Goal: Information Seeking & Learning: Check status

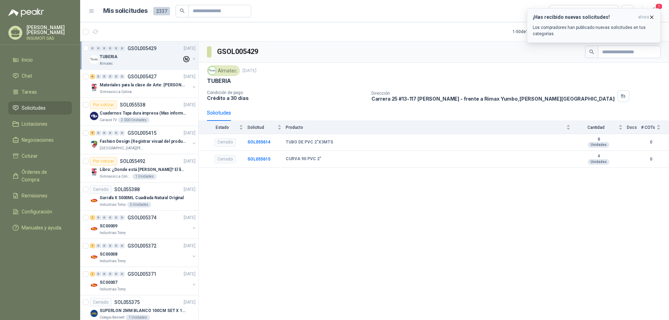
click at [582, 33] on p "Los compradores han publicado nuevas solicitudes en tus categorías." at bounding box center [593, 30] width 122 height 13
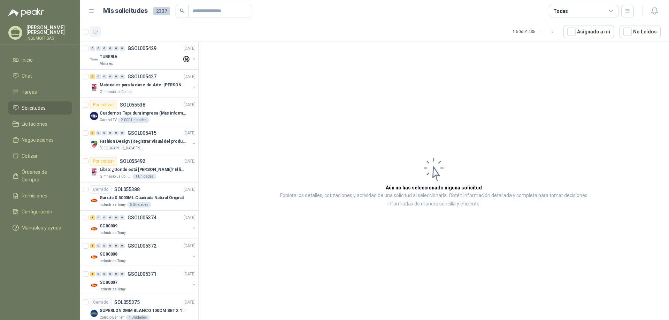
click at [96, 30] on icon "button" at bounding box center [96, 32] width 6 height 6
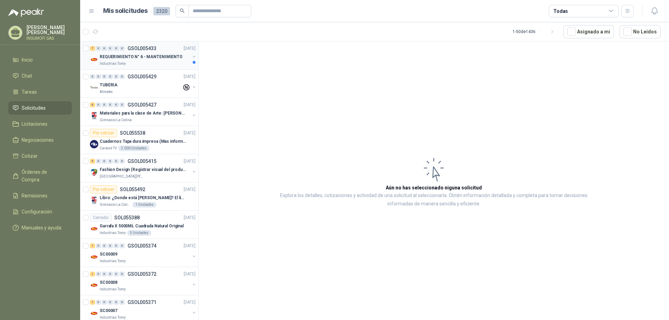
click at [130, 61] on div "REQUERIMIENTO N° 6 - MANTENIMIENTO" at bounding box center [145, 57] width 90 height 8
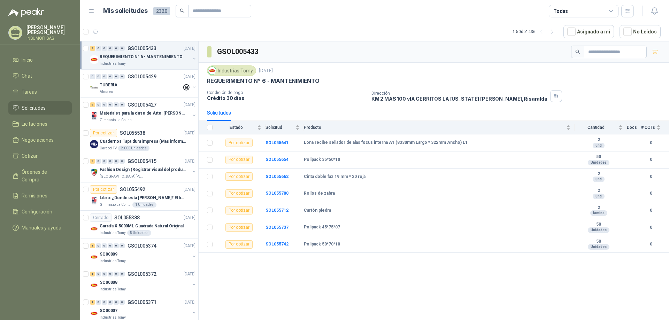
click at [137, 55] on p "REQUERIMIENTO N° 6 - MANTENIMIENTO" at bounding box center [141, 57] width 83 height 7
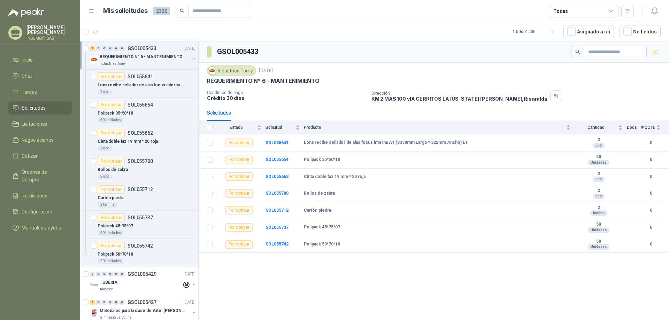
click at [128, 58] on p "REQUERIMIENTO N° 6 - MANTENIMIENTO" at bounding box center [141, 57] width 83 height 7
click at [137, 84] on p "Lona recibe sellador de alas focus interna A1 (8330mm Largo * 322mm Ancho) L1" at bounding box center [141, 85] width 87 height 7
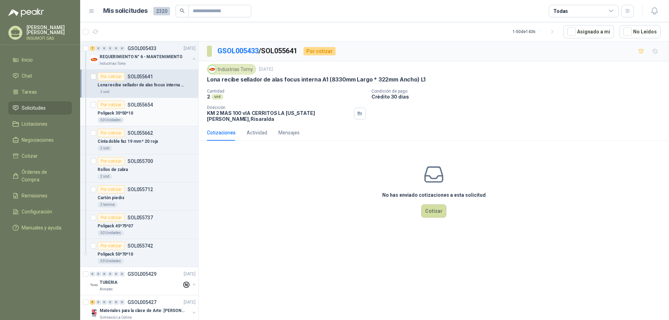
click at [116, 106] on div "Por cotizar" at bounding box center [111, 105] width 27 height 8
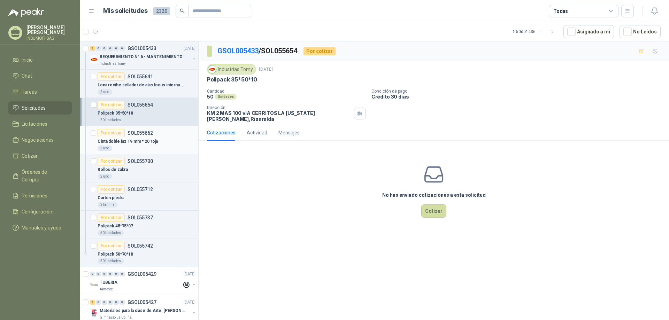
click at [117, 133] on div "Por cotizar" at bounding box center [111, 133] width 27 height 8
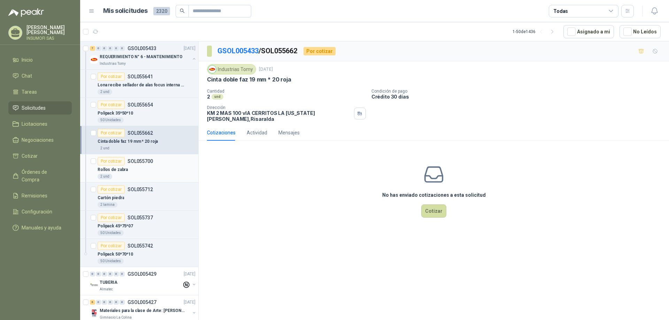
click at [142, 164] on p "SOL055700" at bounding box center [139, 161] width 25 height 5
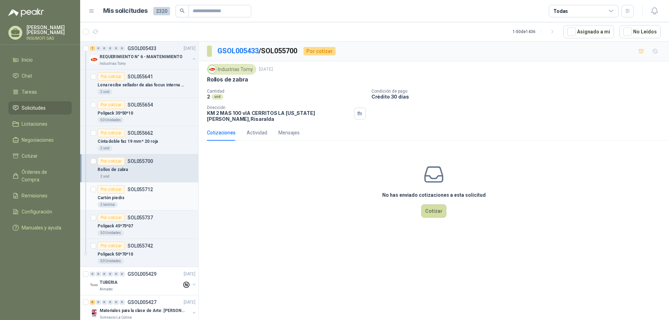
click at [131, 193] on div "Por cotizar SOL055712" at bounding box center [125, 189] width 55 height 8
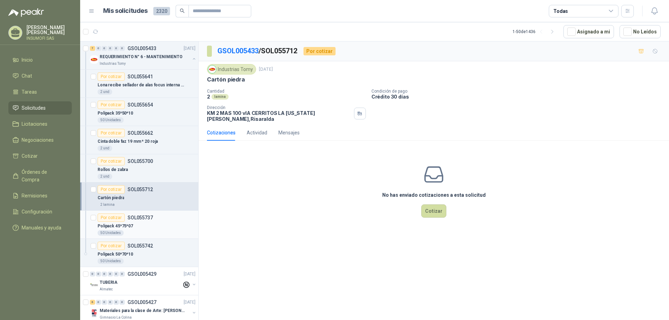
click at [140, 217] on p "SOL055737" at bounding box center [139, 217] width 25 height 5
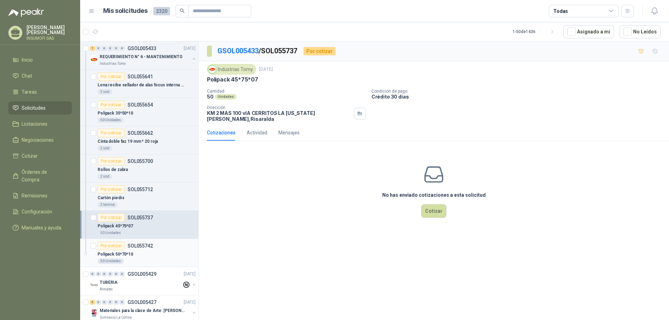
click at [139, 243] on p "SOL055742" at bounding box center [139, 245] width 25 height 5
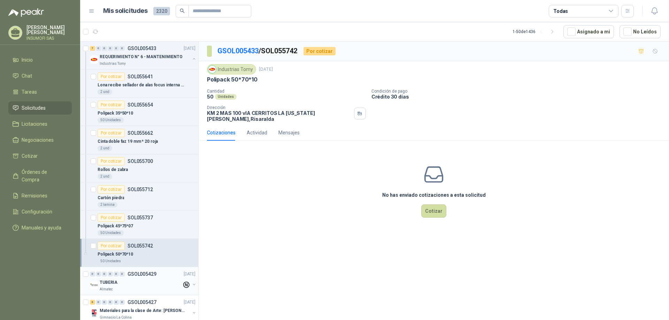
click at [135, 275] on p "GSOL005429" at bounding box center [141, 274] width 29 height 5
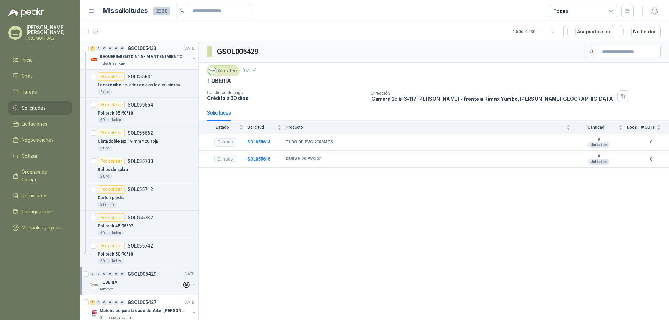
click at [129, 61] on div "Industrias Tomy" at bounding box center [145, 64] width 90 height 6
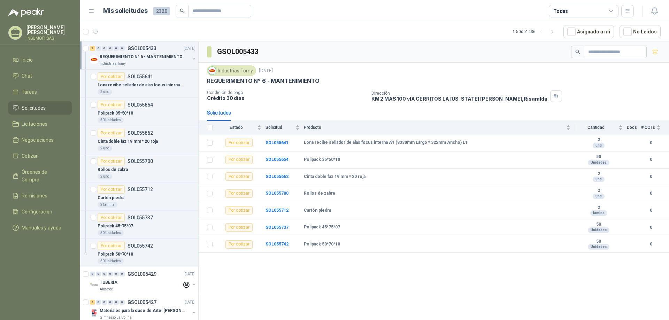
click at [129, 61] on div "Industrias Tomy" at bounding box center [145, 64] width 90 height 6
